Goal: Task Accomplishment & Management: Use online tool/utility

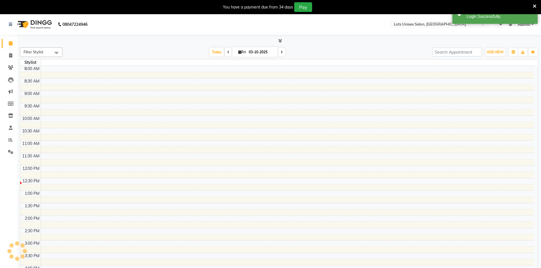
select select "en"
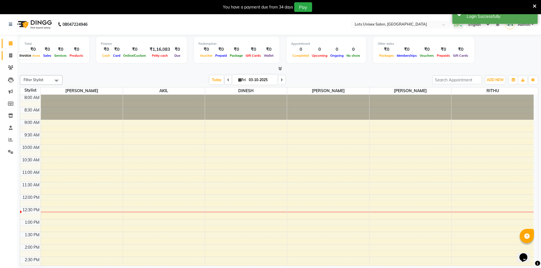
click at [7, 57] on span at bounding box center [11, 56] width 10 height 7
select select "service"
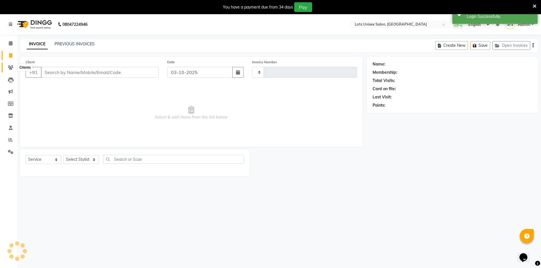
type input "1353"
select select "7339"
click at [14, 67] on span at bounding box center [11, 67] width 10 height 7
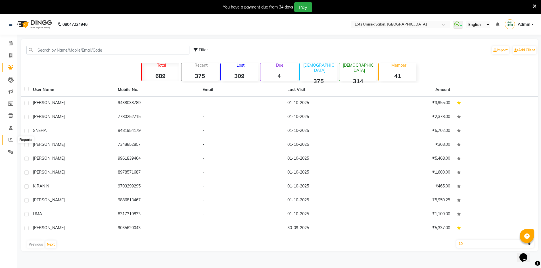
click at [9, 140] on icon at bounding box center [11, 140] width 4 height 4
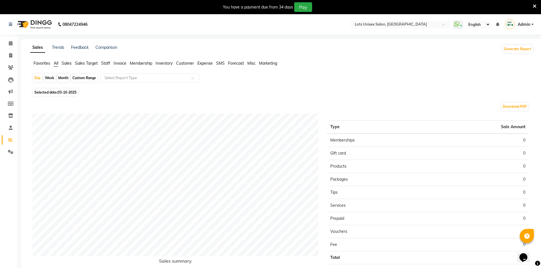
click at [76, 90] on span "Selected date: 03-10-2025" at bounding box center [55, 92] width 45 height 7
select select "10"
select select "2025"
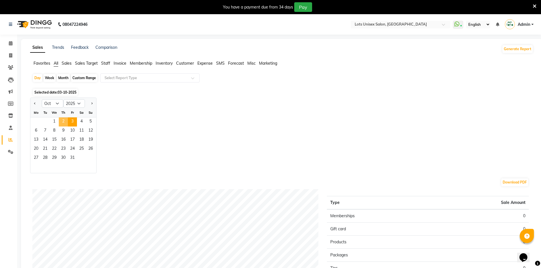
click at [62, 120] on span "2" at bounding box center [63, 122] width 9 height 9
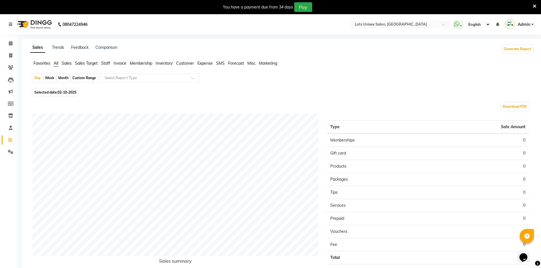
click at [63, 87] on div "Day Week Month Custom Range Select Report Type Selected date: [DATE] Download P…" at bounding box center [281, 181] width 503 height 214
click at [63, 93] on span "02-10-2025" at bounding box center [67, 92] width 19 height 4
select select "10"
select select "2025"
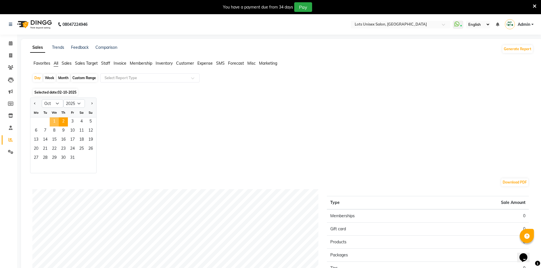
click at [57, 120] on span "1" at bounding box center [54, 122] width 9 height 9
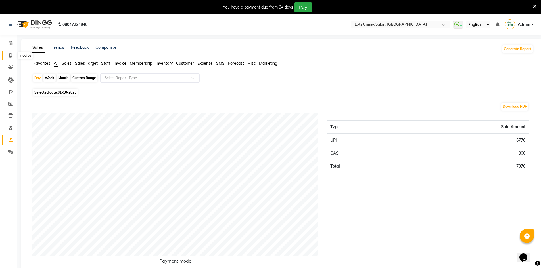
click at [9, 55] on span at bounding box center [11, 56] width 10 height 7
select select "service"
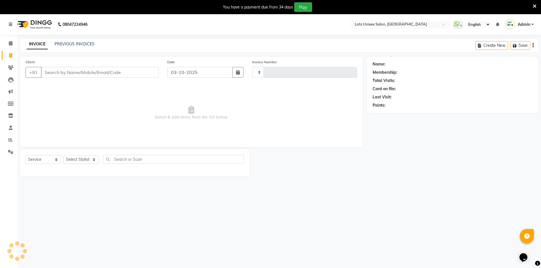
scroll to position [14, 0]
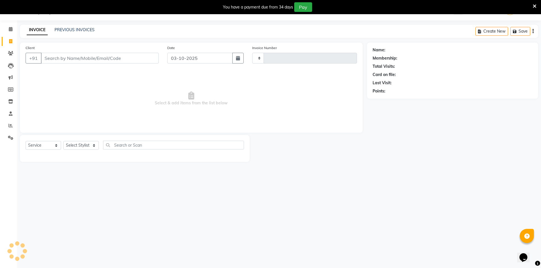
type input "1353"
select select "7339"
